Goal: Information Seeking & Learning: Check status

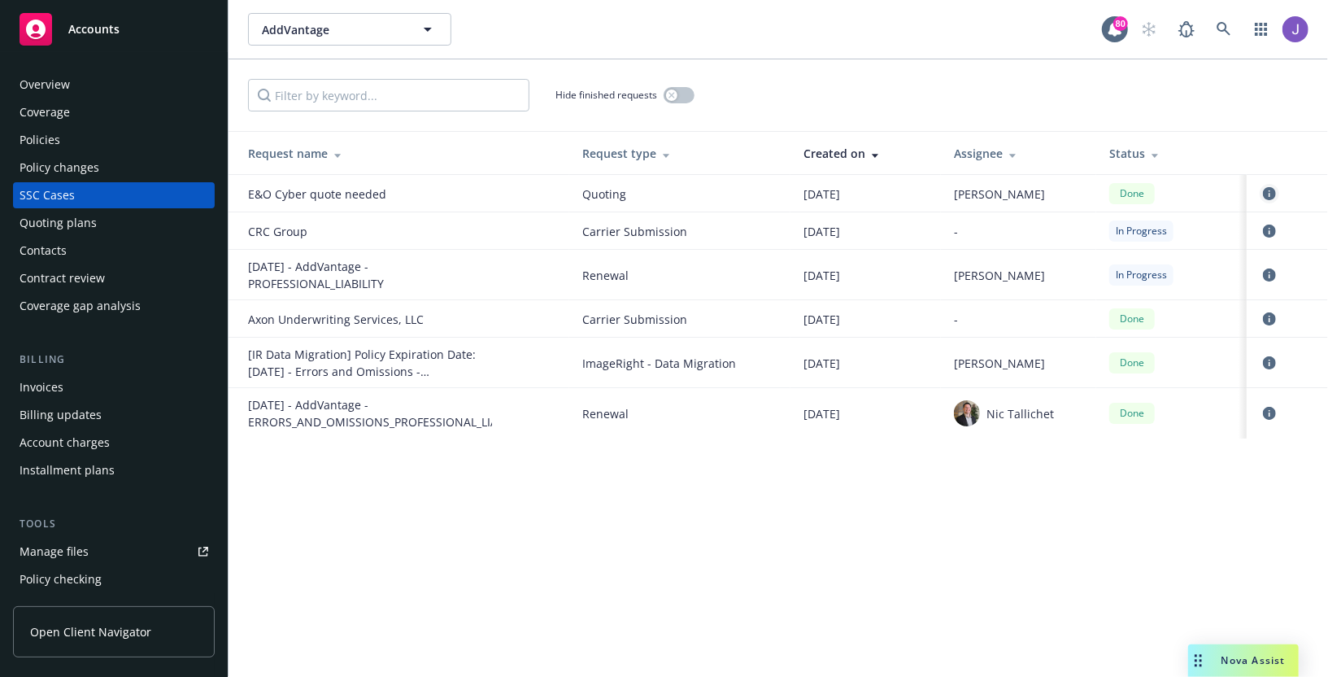
click at [1267, 191] on icon "circleInformation" at bounding box center [1269, 193] width 13 height 13
click at [1263, 228] on icon "circleInformation" at bounding box center [1269, 231] width 13 height 13
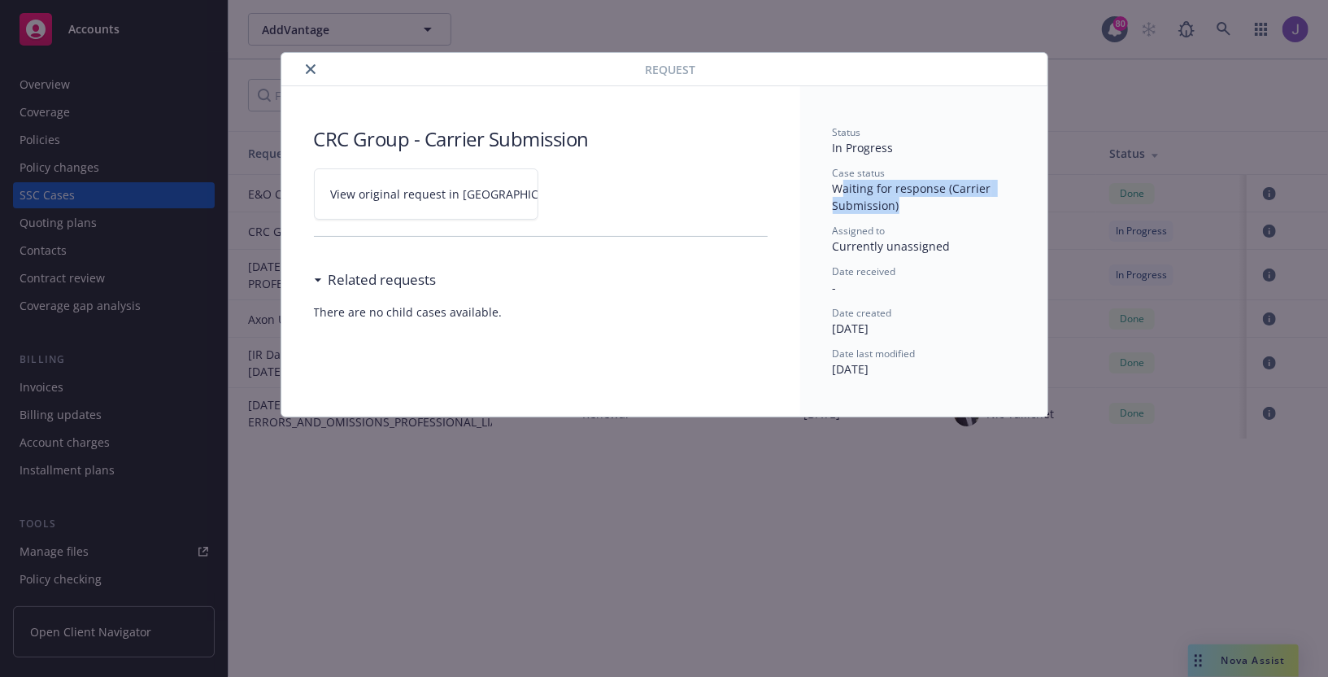
drag, startPoint x: 842, startPoint y: 191, endPoint x: 958, endPoint y: 210, distance: 117.8
click at [958, 210] on div "Case status Waiting for response (Carrier Submission)" at bounding box center [924, 190] width 182 height 48
click at [915, 210] on div "Case status Waiting for response (Carrier Submission)" at bounding box center [924, 190] width 182 height 48
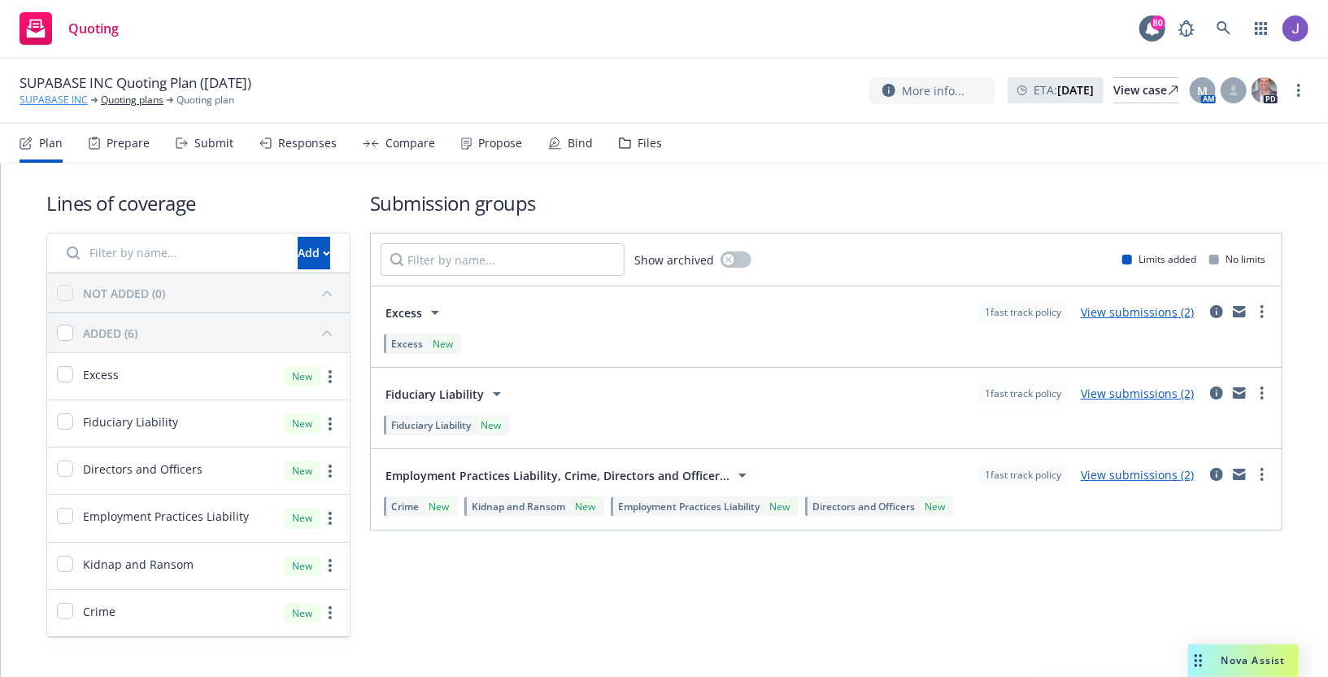
click at [38, 99] on link "SUPABASE INC" at bounding box center [54, 100] width 68 height 15
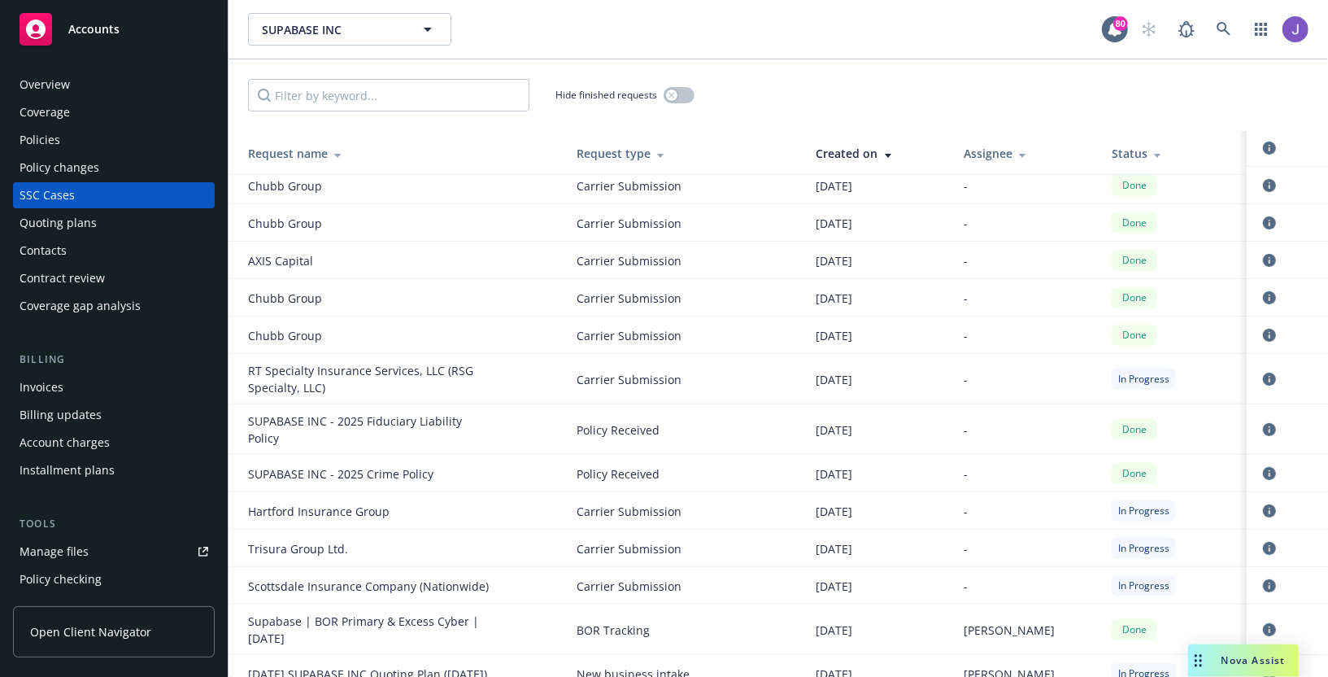
scroll to position [284, 0]
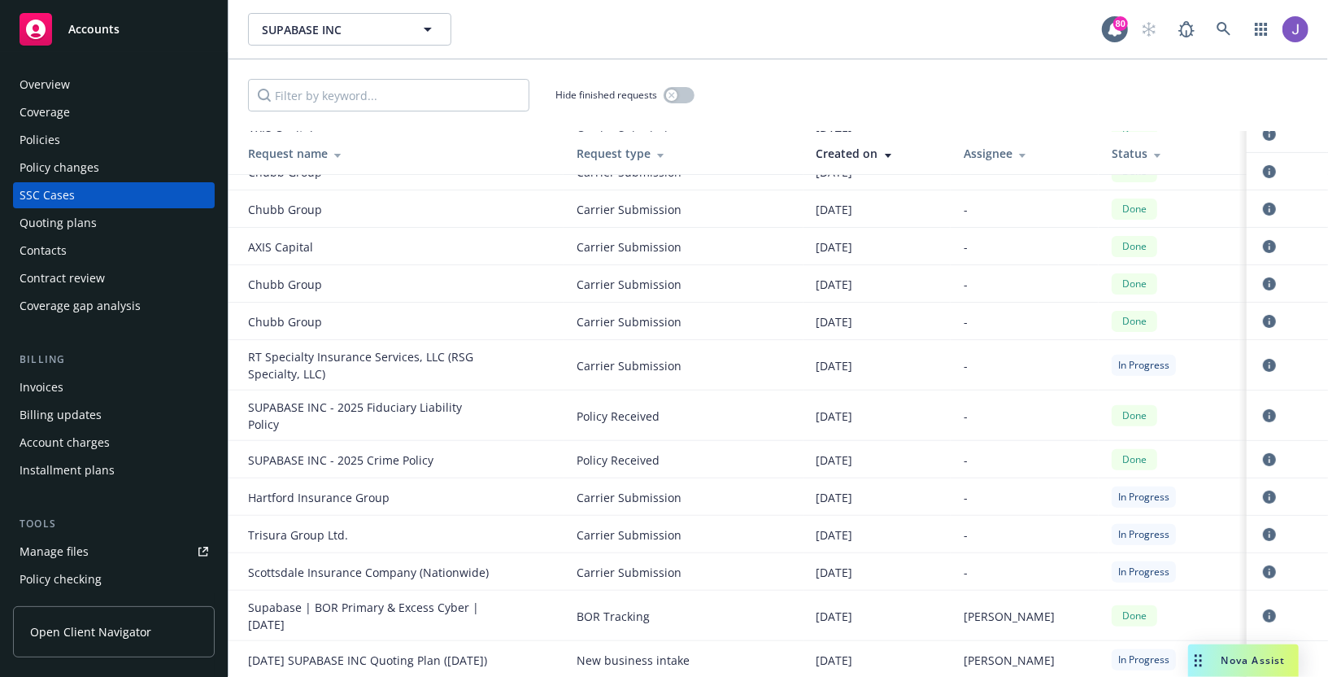
drag, startPoint x: 1254, startPoint y: 656, endPoint x: 1166, endPoint y: 658, distance: 87.9
click at [1166, 658] on body "Accounts Overview Coverage Policies Policy changes SSC Cases Quoting plans Cont…" at bounding box center [664, 338] width 1328 height 677
drag, startPoint x: 1201, startPoint y: 663, endPoint x: 1105, endPoint y: 656, distance: 97.0
click at [1105, 656] on div "Drag to move" at bounding box center [1110, 660] width 20 height 33
click at [1265, 653] on icon "circleInformation" at bounding box center [1269, 659] width 13 height 13
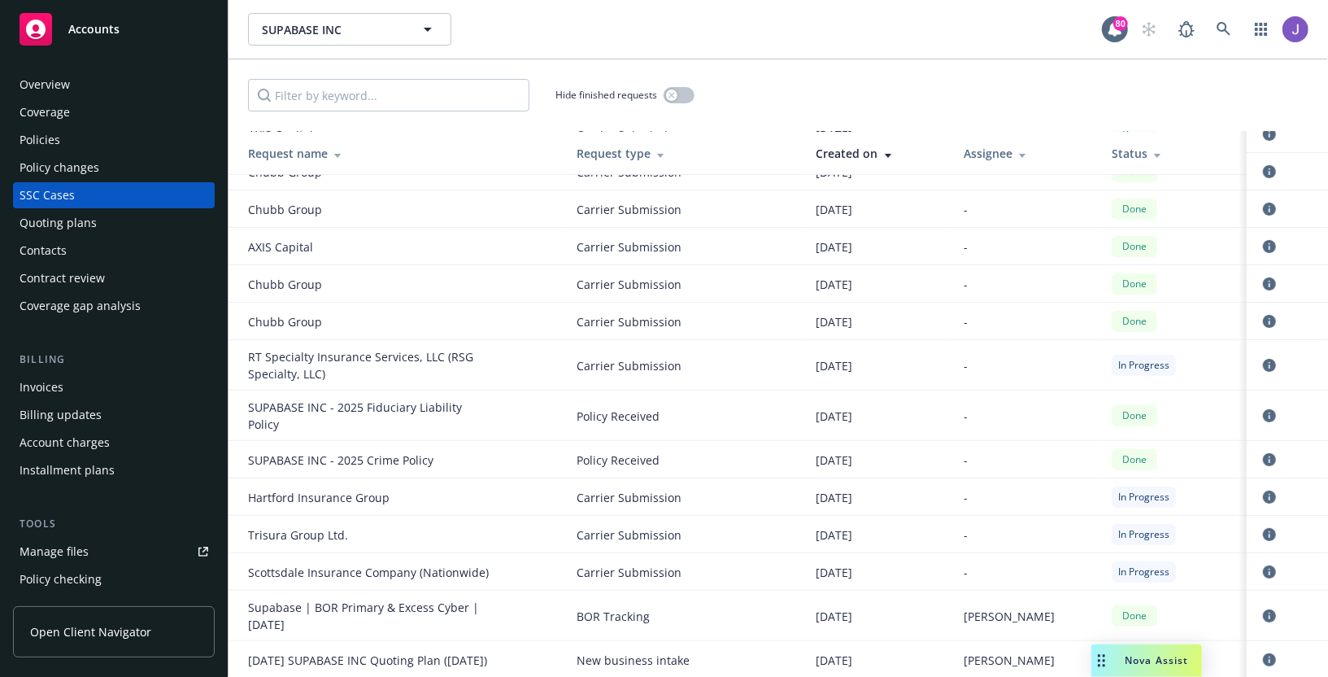
click at [129, 130] on div "Policies" at bounding box center [114, 140] width 189 height 26
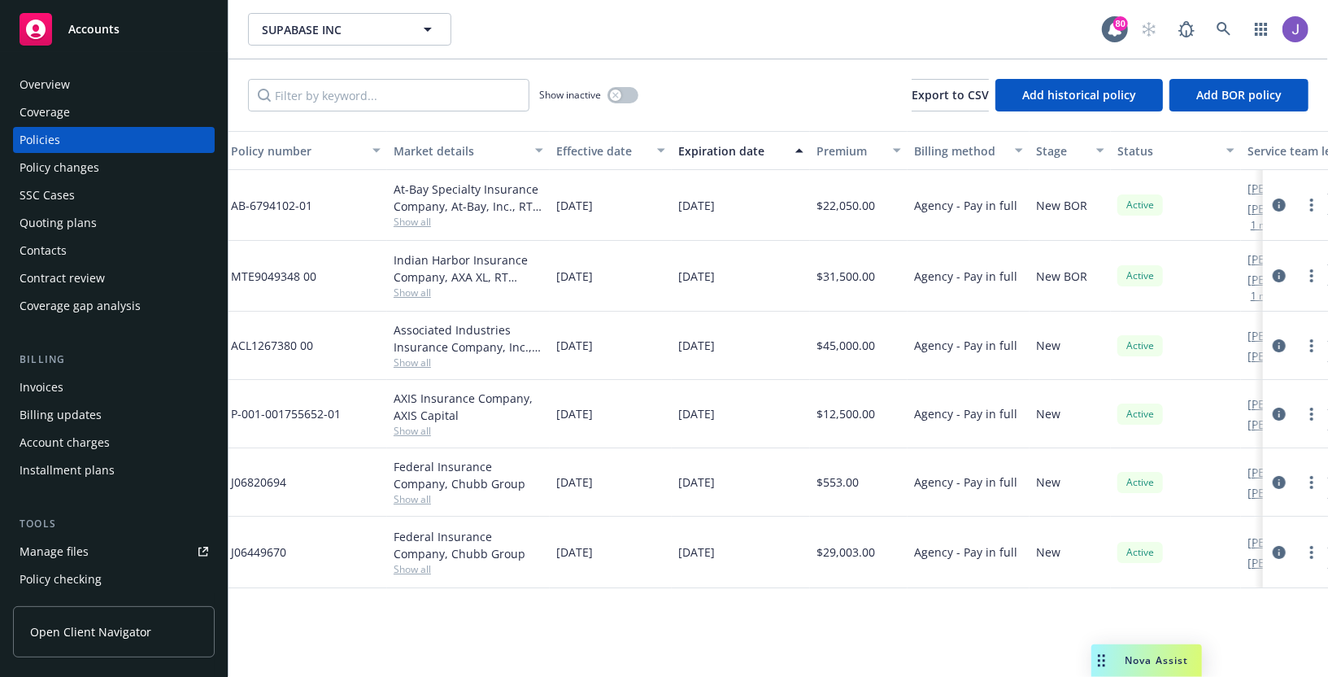
scroll to position [0, 469]
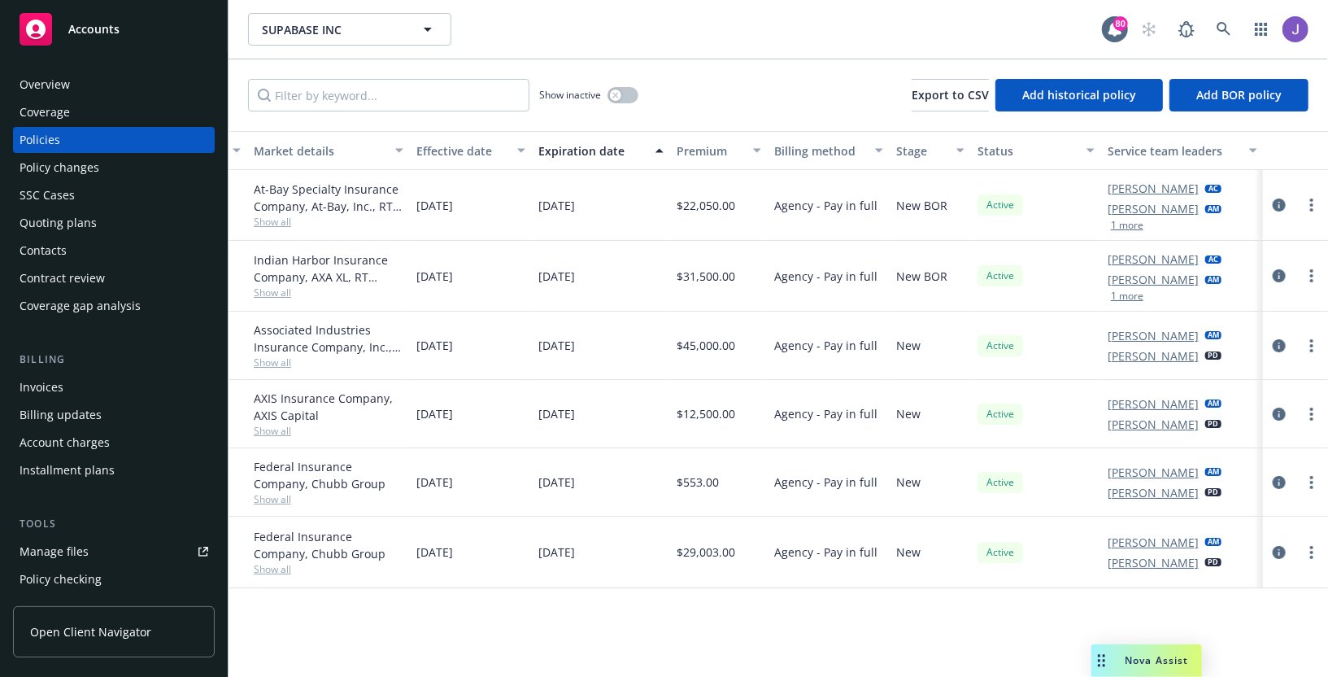
click at [1128, 225] on button "1 more" at bounding box center [1127, 225] width 33 height 10
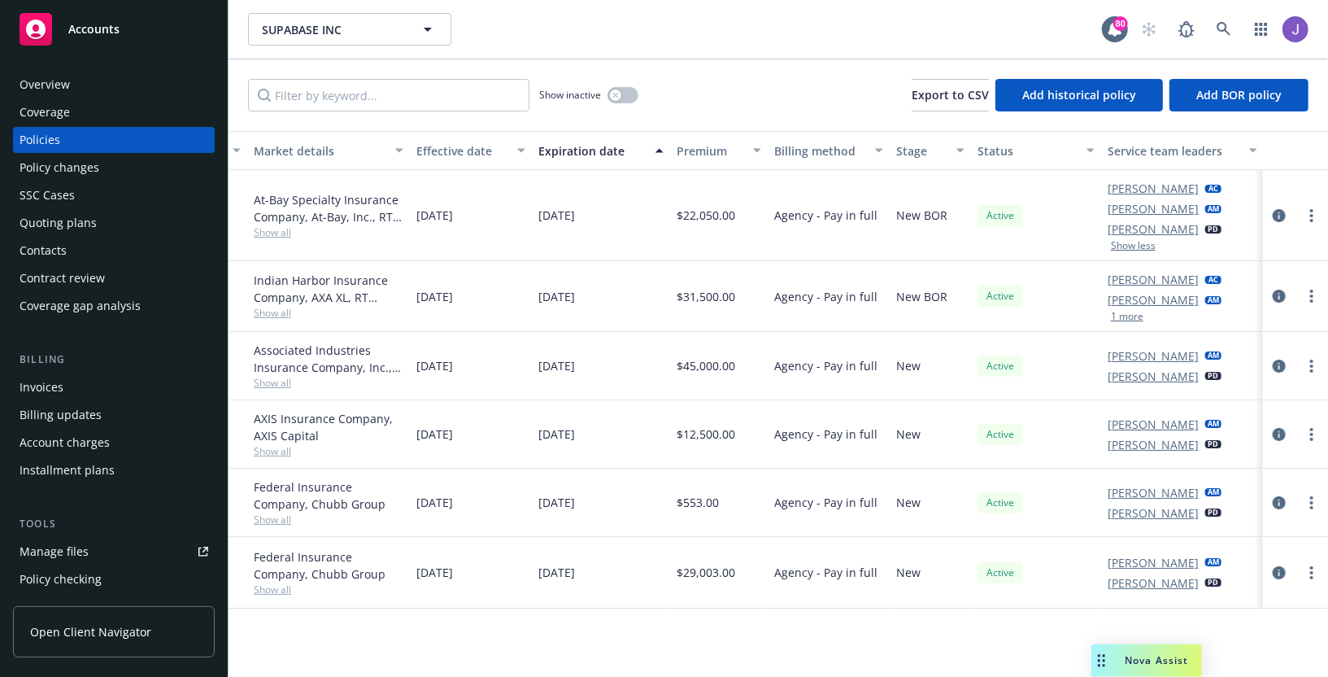
click at [1128, 317] on button "1 more" at bounding box center [1127, 317] width 33 height 10
